Goal: Task Accomplishment & Management: Manage account settings

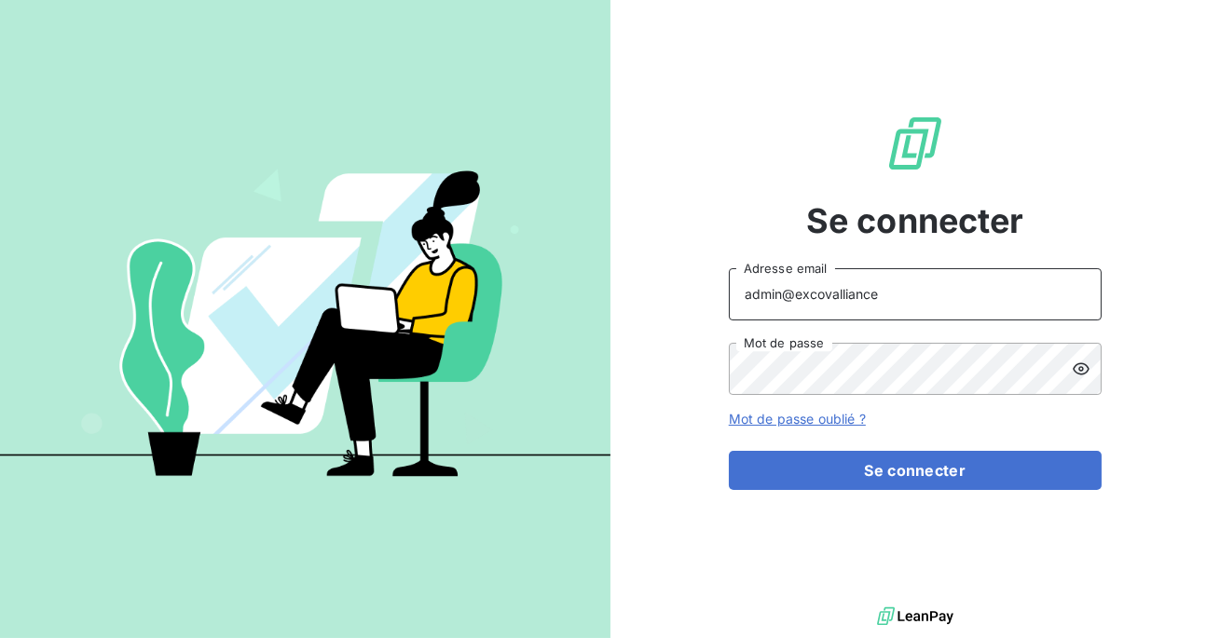
click at [925, 299] on input "admin@excovalliance" at bounding box center [915, 294] width 373 height 52
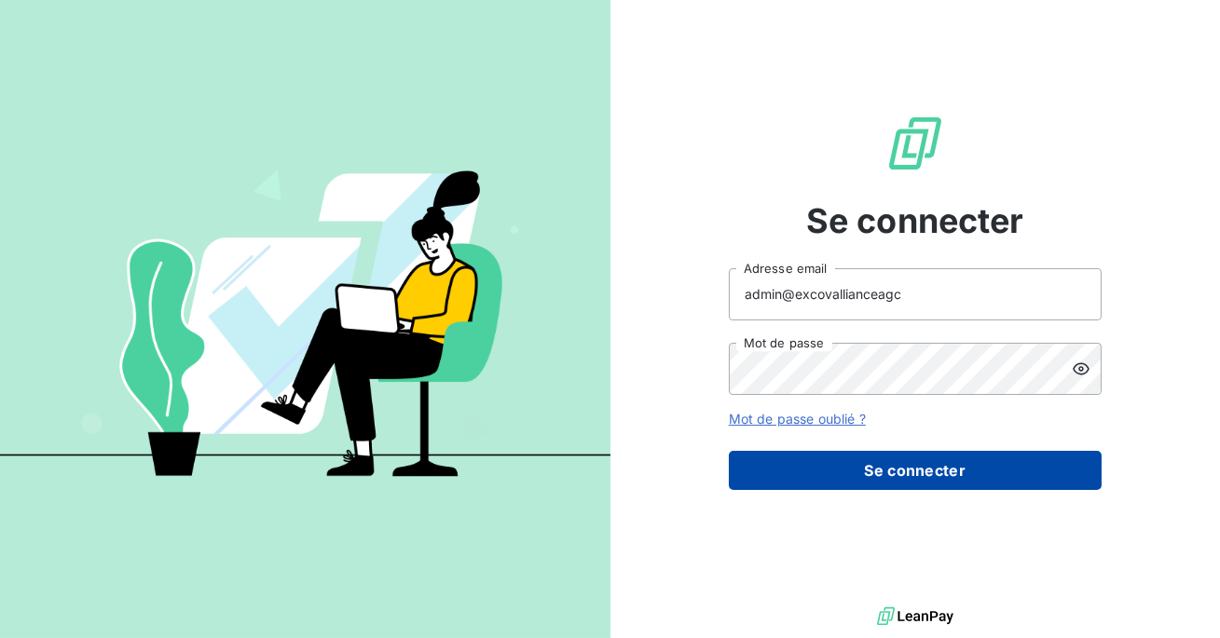
click at [899, 460] on button "Se connecter" at bounding box center [915, 470] width 373 height 39
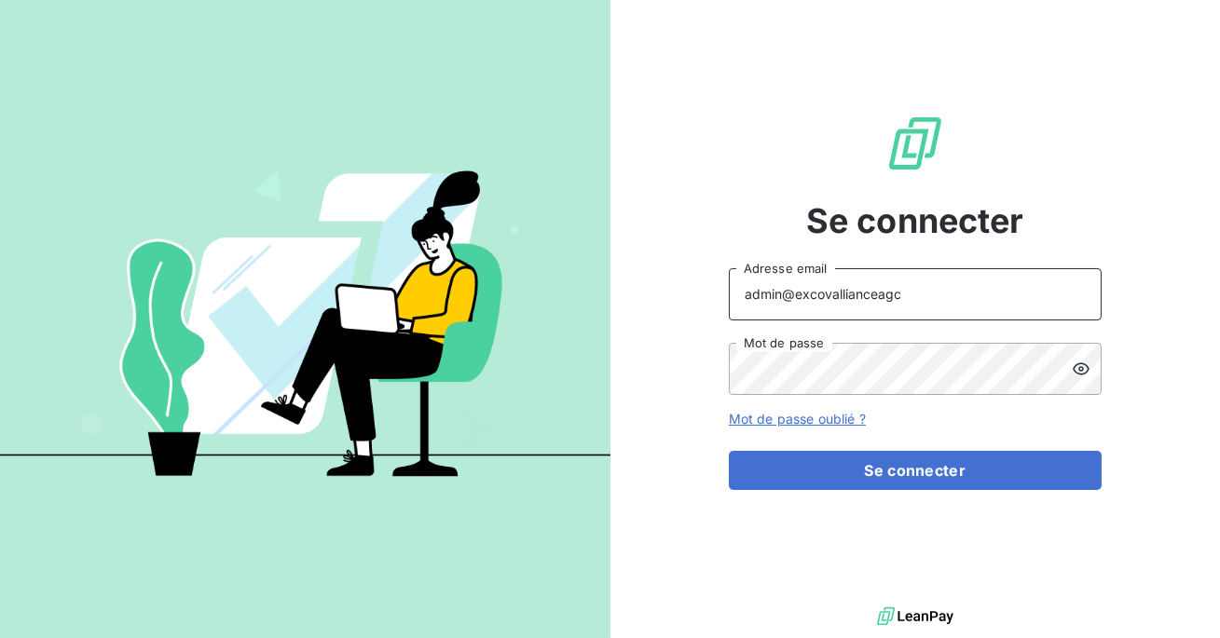
click at [938, 286] on input "admin@excovallianceagc" at bounding box center [915, 294] width 373 height 52
click at [914, 302] on input "admin@excovallianceagc" at bounding box center [915, 294] width 373 height 52
type input "admin@excovallianceacg"
click at [729, 451] on button "Se connecter" at bounding box center [915, 470] width 373 height 39
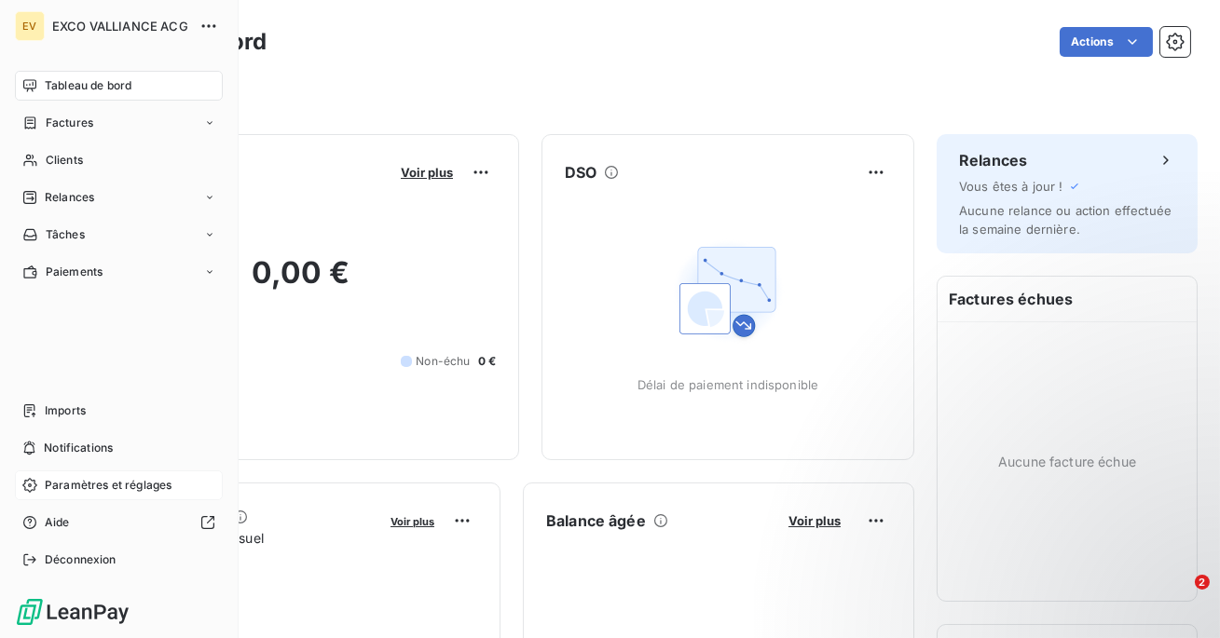
click at [80, 490] on span "Paramètres et réglages" at bounding box center [108, 485] width 127 height 17
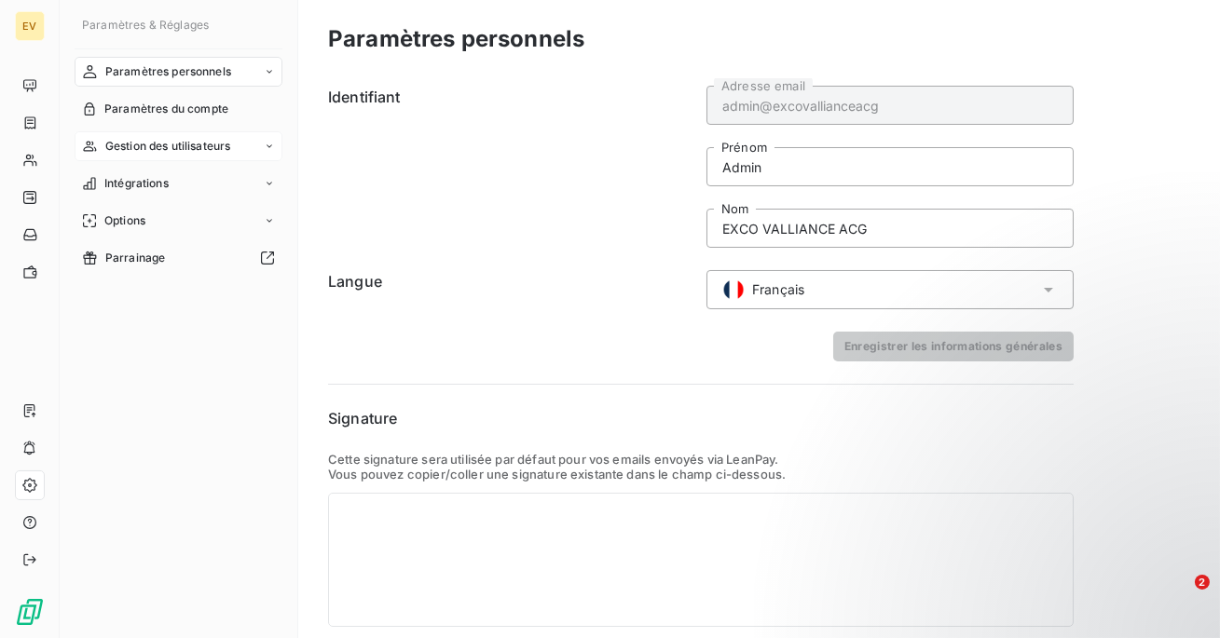
click at [169, 149] on span "Gestion des utilisateurs" at bounding box center [168, 146] width 126 height 17
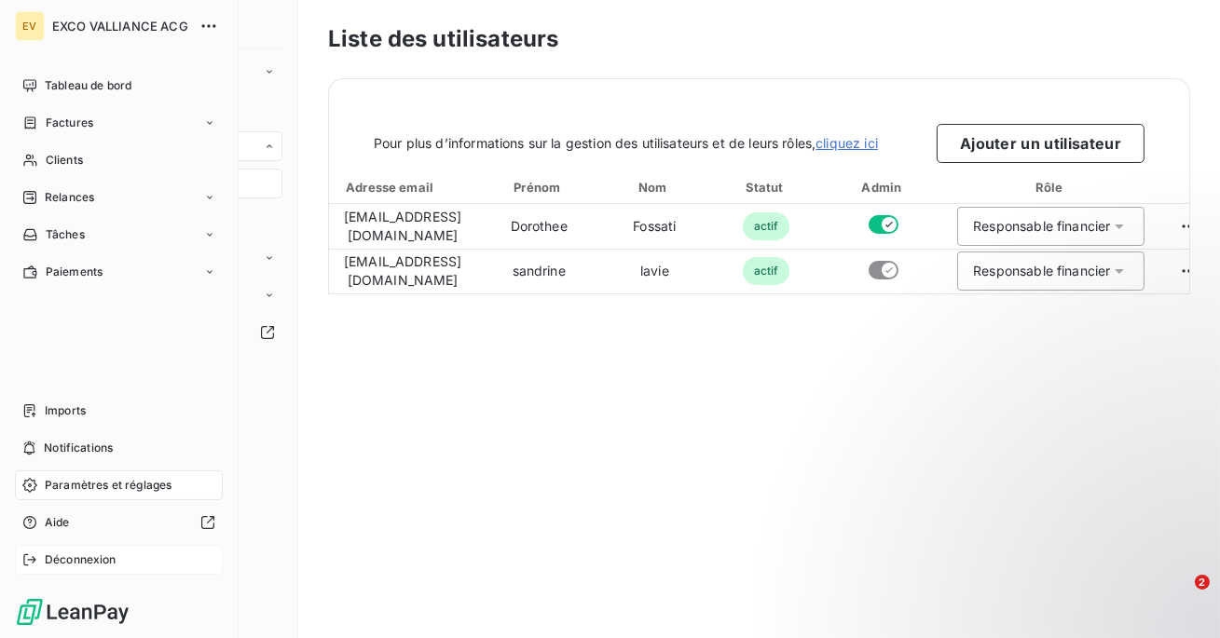
click at [90, 562] on span "Déconnexion" at bounding box center [81, 560] width 72 height 17
